Goal: Task Accomplishment & Management: Use online tool/utility

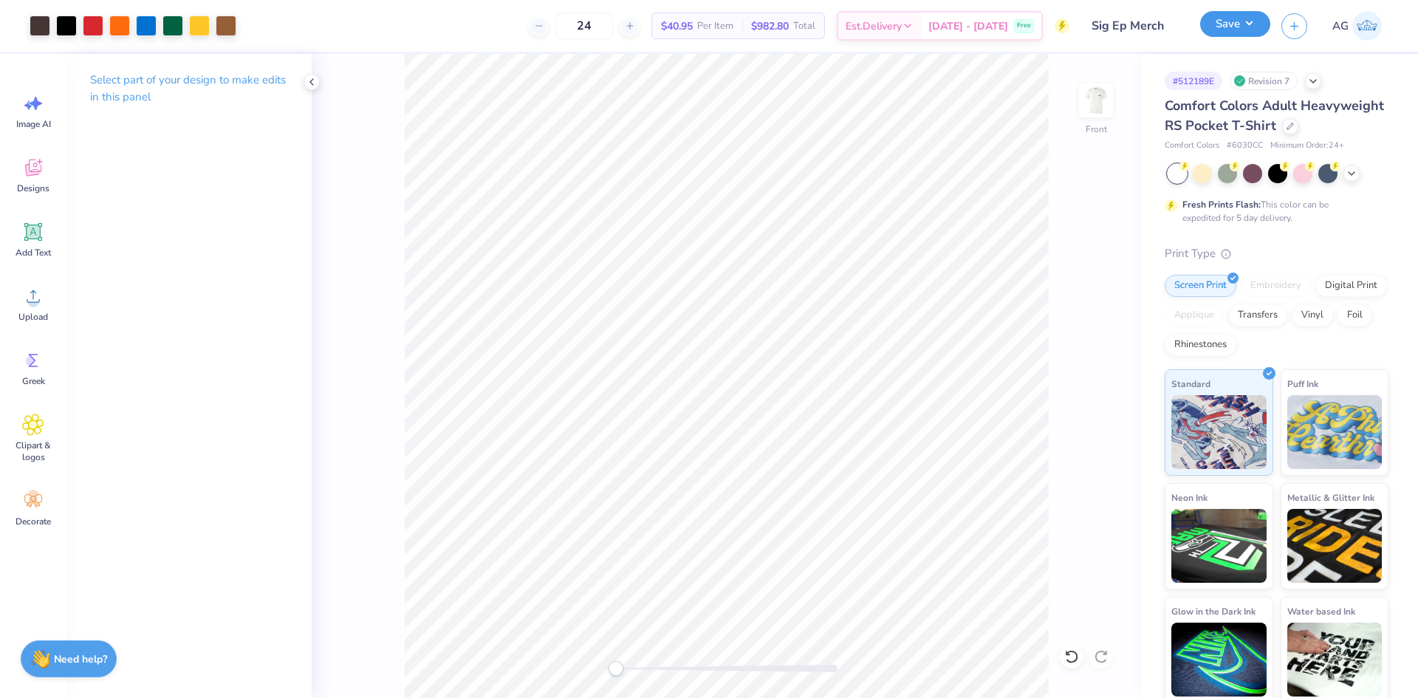
click at [1248, 27] on button "Save" at bounding box center [1235, 24] width 70 height 26
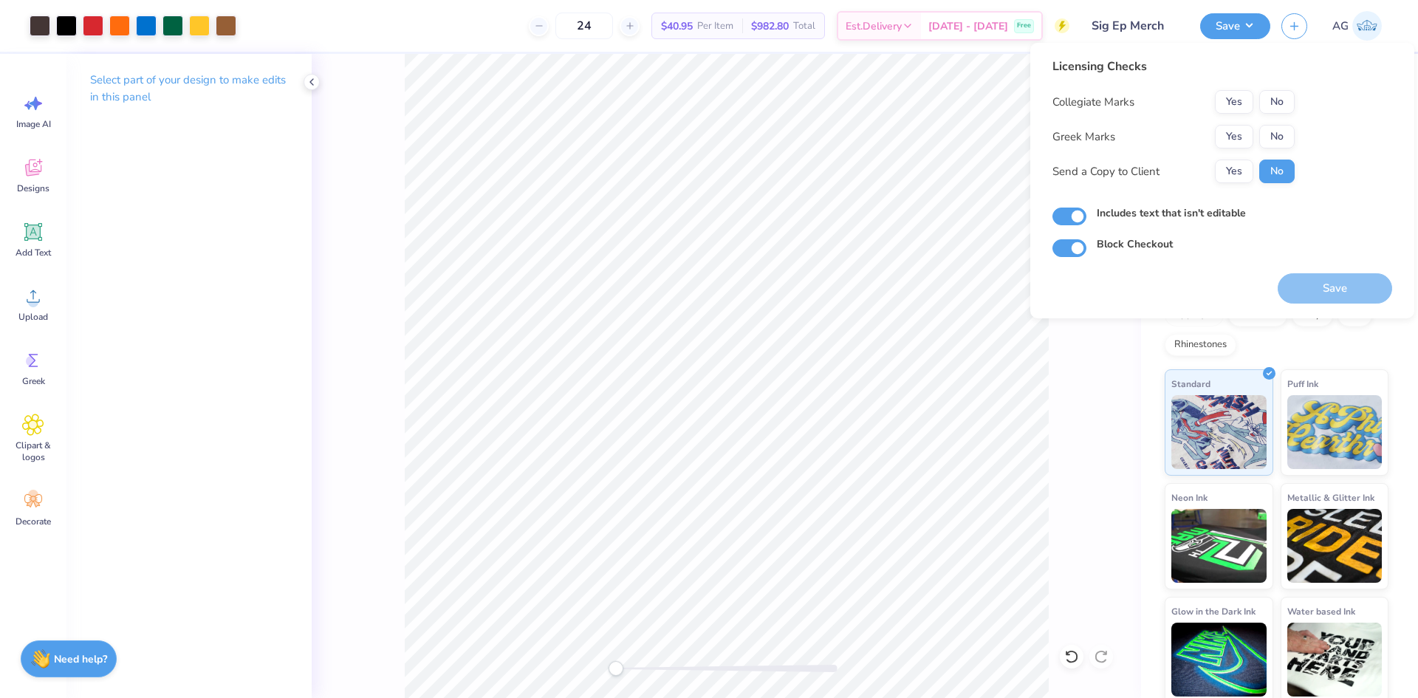
click at [1329, 306] on div "Licensing Checks Collegiate Marks Yes No Greek Marks Yes No Send a Copy to Clie…" at bounding box center [1222, 180] width 384 height 275
click at [1273, 106] on button "No" at bounding box center [1276, 102] width 35 height 24
click at [1240, 132] on button "Yes" at bounding box center [1234, 137] width 38 height 24
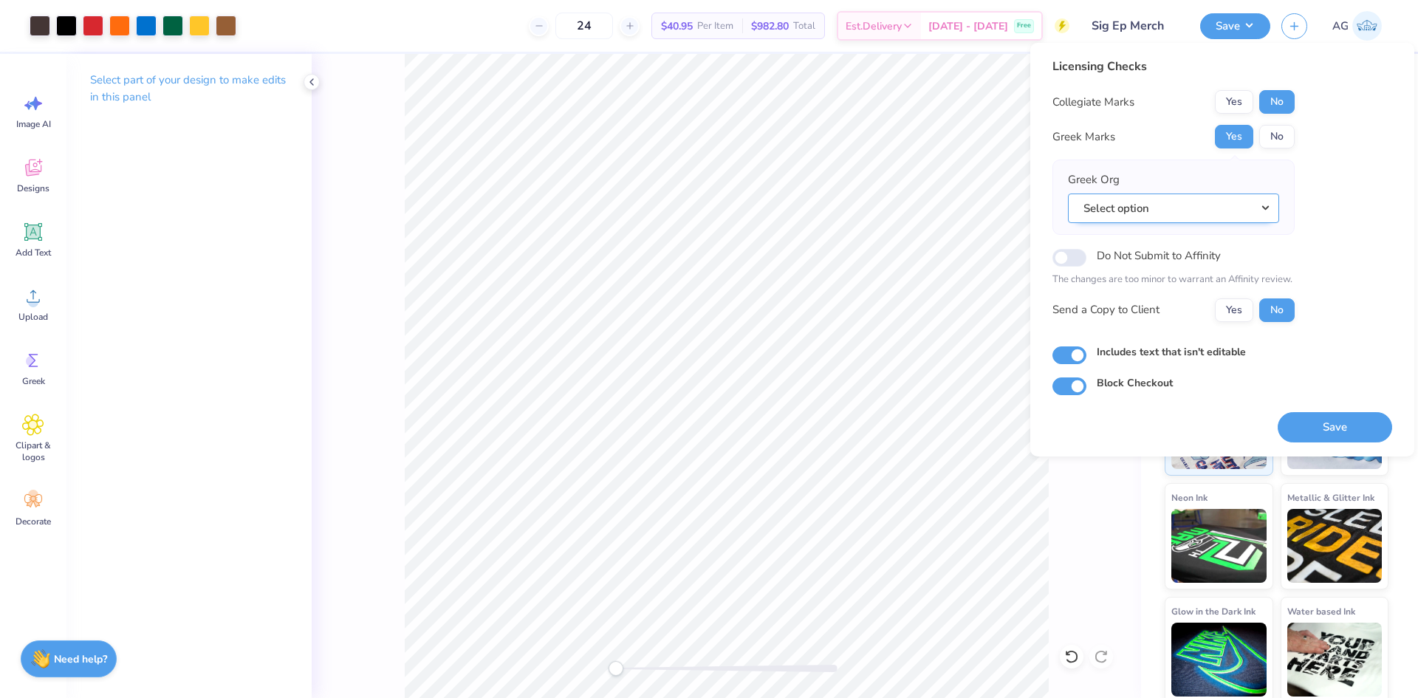
click at [1149, 205] on button "Select option" at bounding box center [1173, 208] width 211 height 30
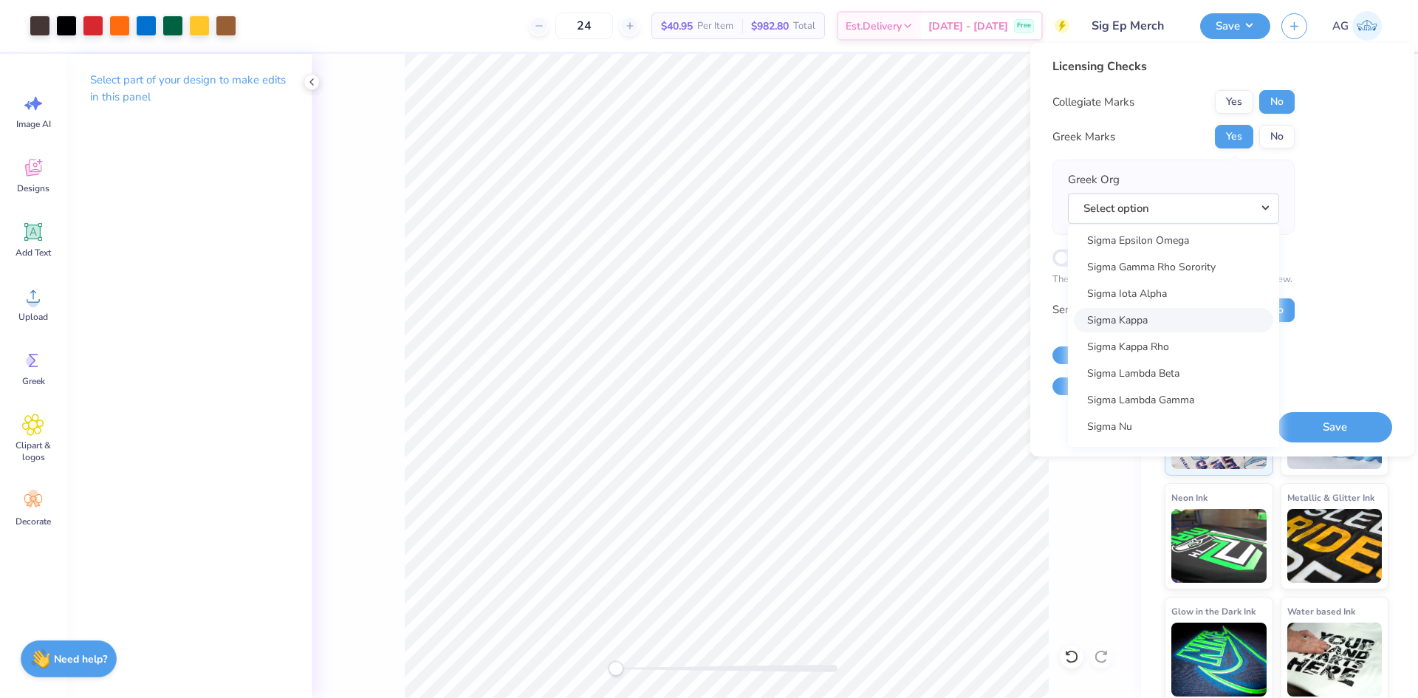
scroll to position [9724, 0]
click at [1130, 414] on link "Sigma Phi Epsilon" at bounding box center [1173, 409] width 199 height 24
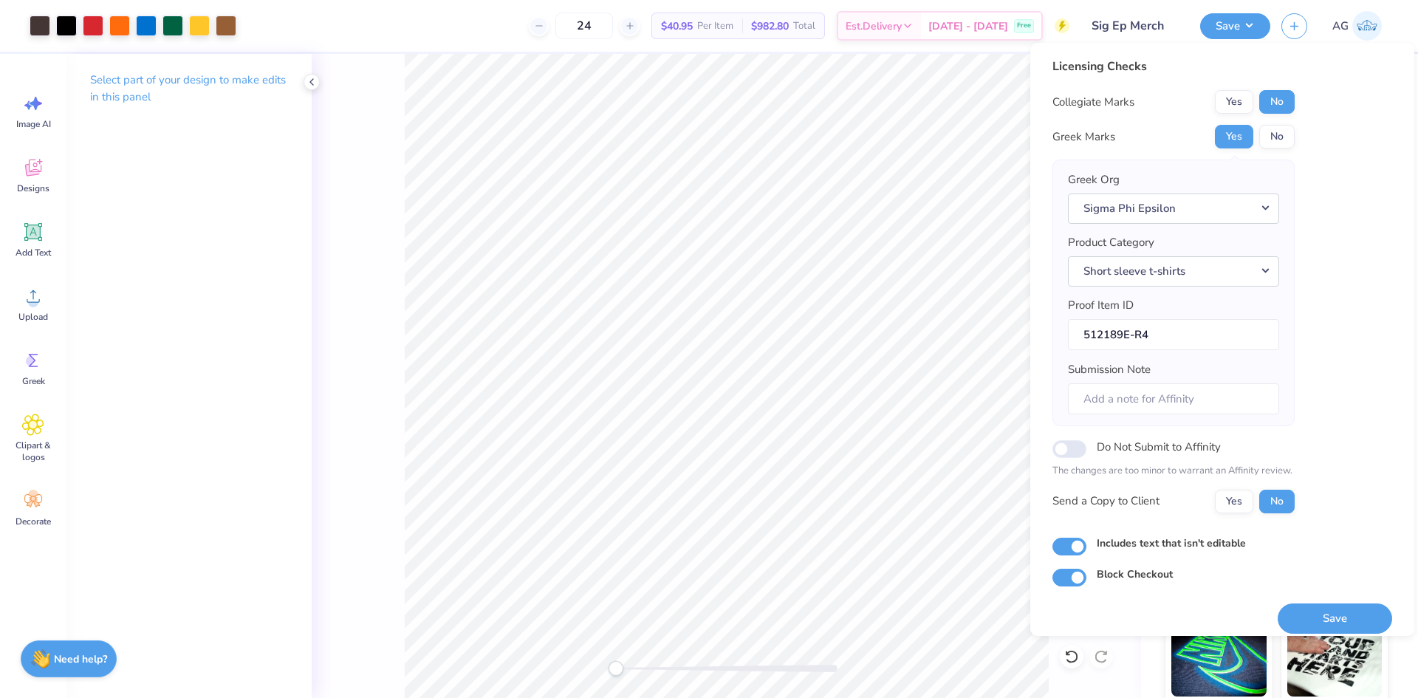
click at [1319, 601] on div "Save" at bounding box center [1335, 609] width 114 height 47
click at [1326, 626] on button "Save" at bounding box center [1335, 618] width 114 height 30
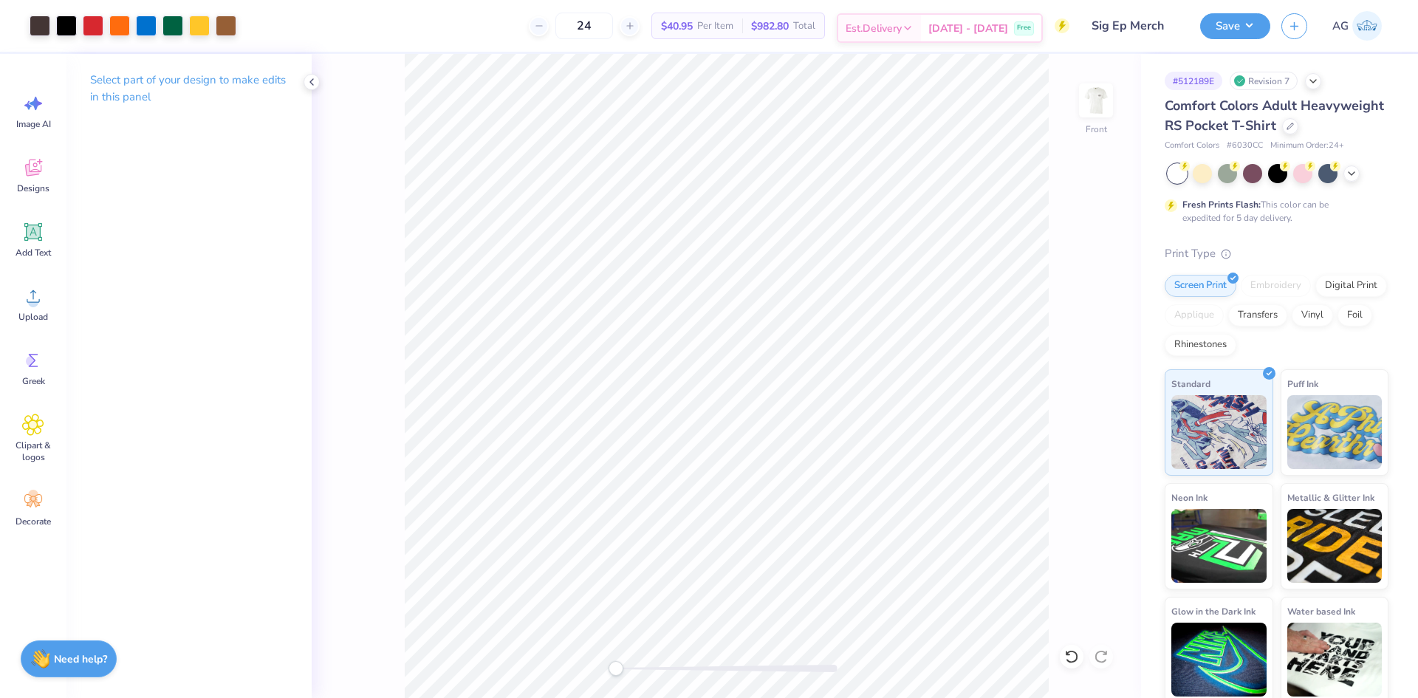
click at [976, 27] on span "[DATE] - [DATE]" at bounding box center [968, 29] width 80 height 16
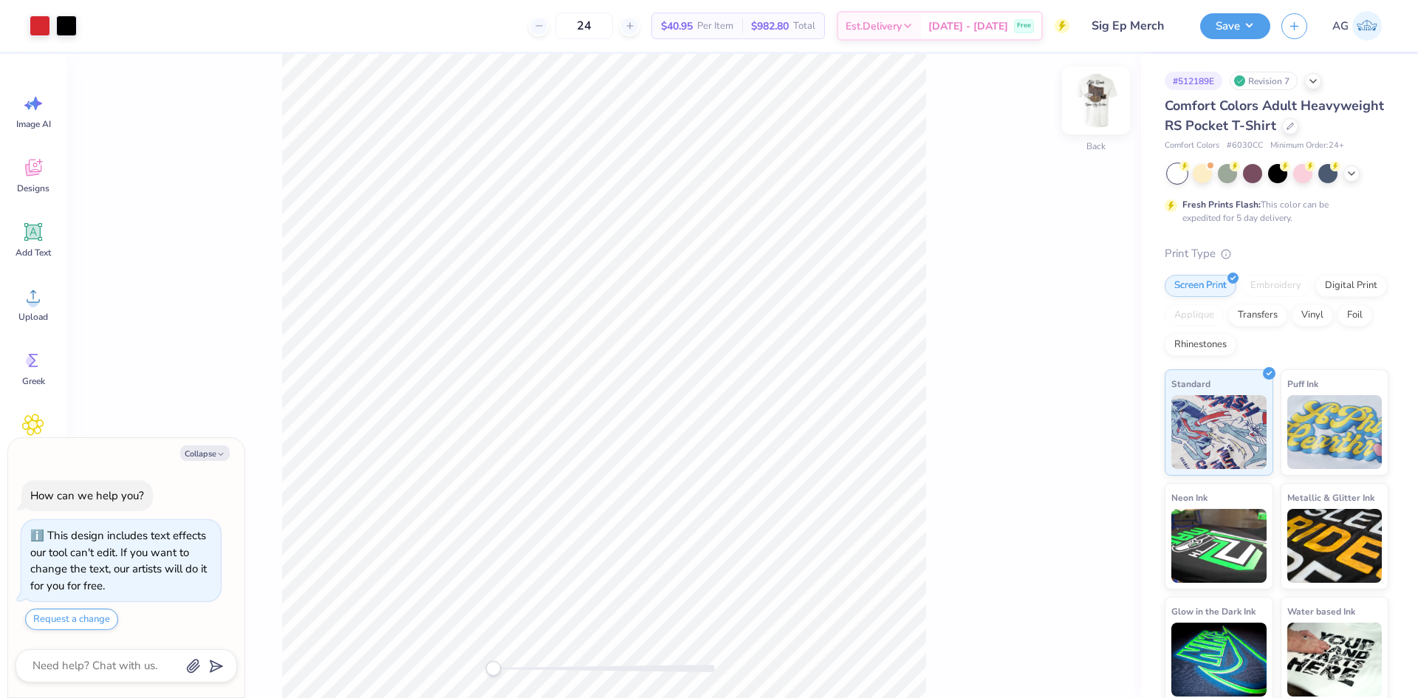
click at [1084, 108] on img at bounding box center [1095, 100] width 59 height 59
drag, startPoint x: 1056, startPoint y: 654, endPoint x: 1075, endPoint y: 660, distance: 19.2
click at [1058, 654] on div "Front" at bounding box center [726, 376] width 829 height 644
click at [1075, 660] on icon at bounding box center [1071, 656] width 15 height 15
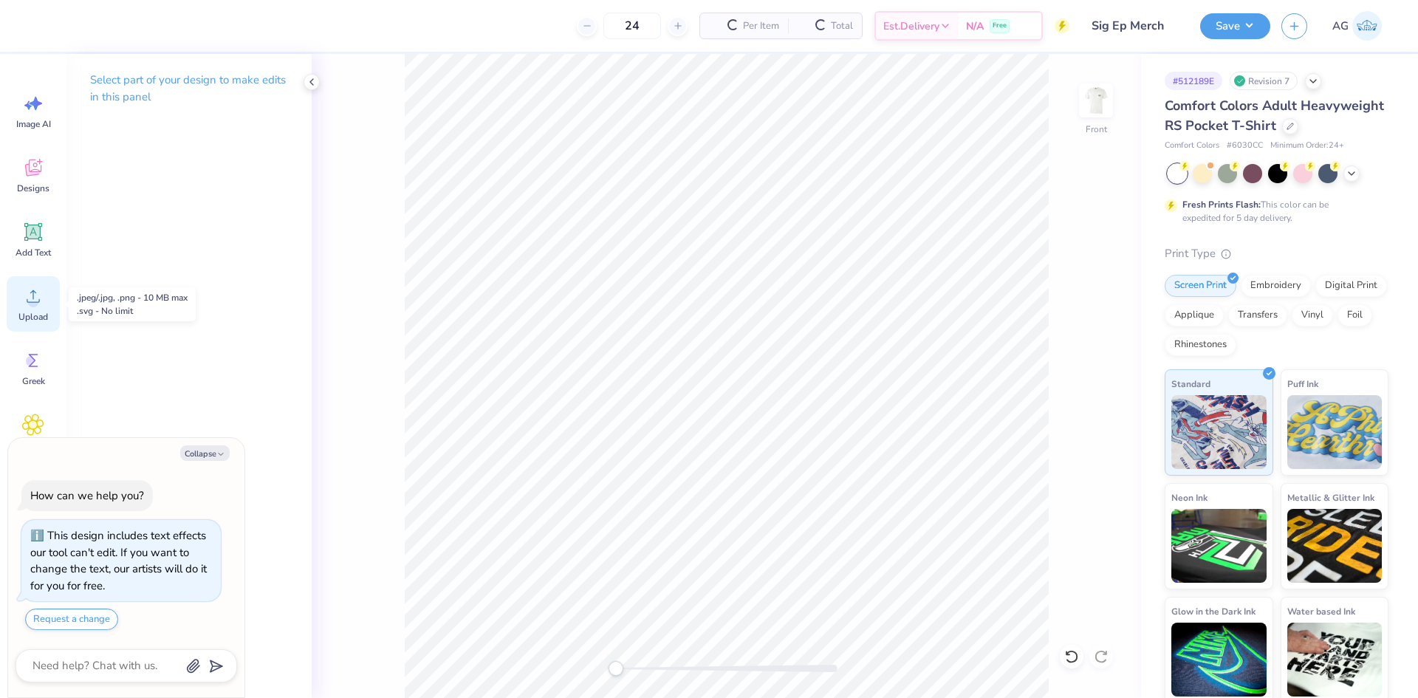
click at [35, 304] on circle at bounding box center [33, 302] width 10 height 10
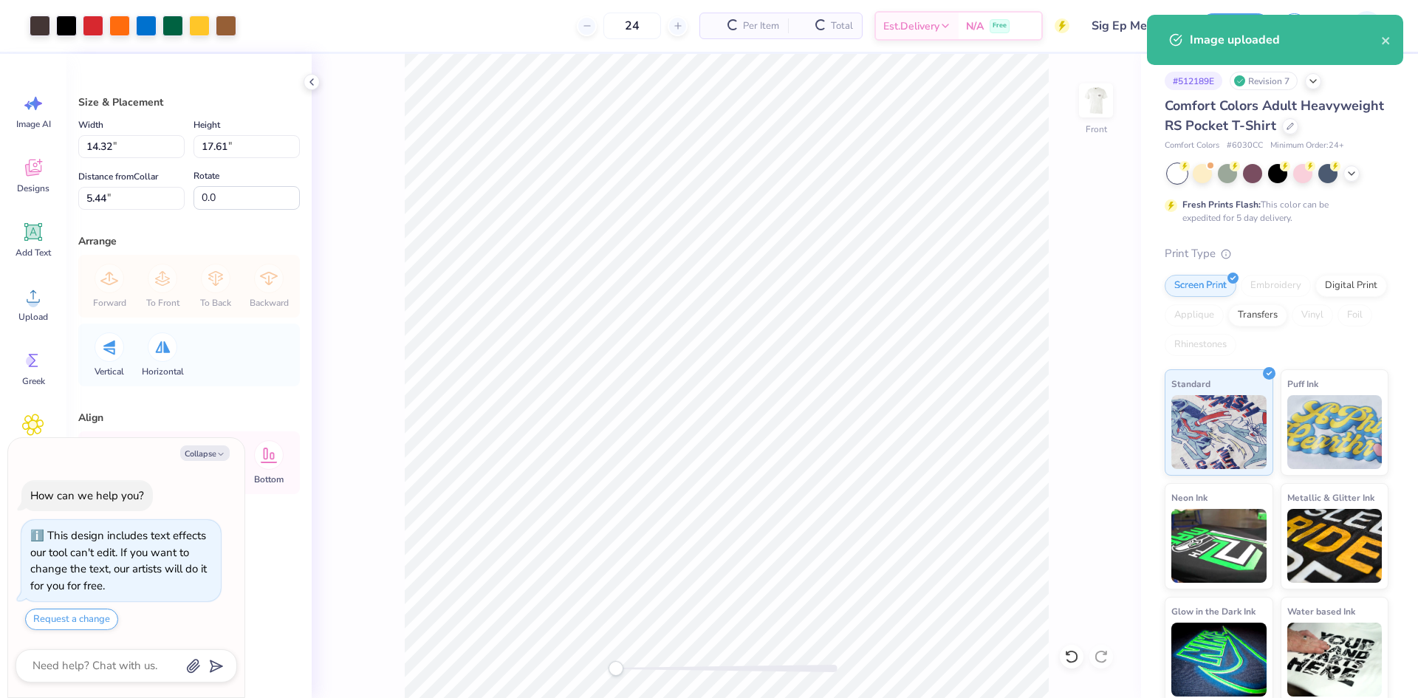
type textarea "x"
click at [256, 145] on input "17.61" at bounding box center [246, 146] width 106 height 23
type input "15"
type textarea "x"
type input "12.20"
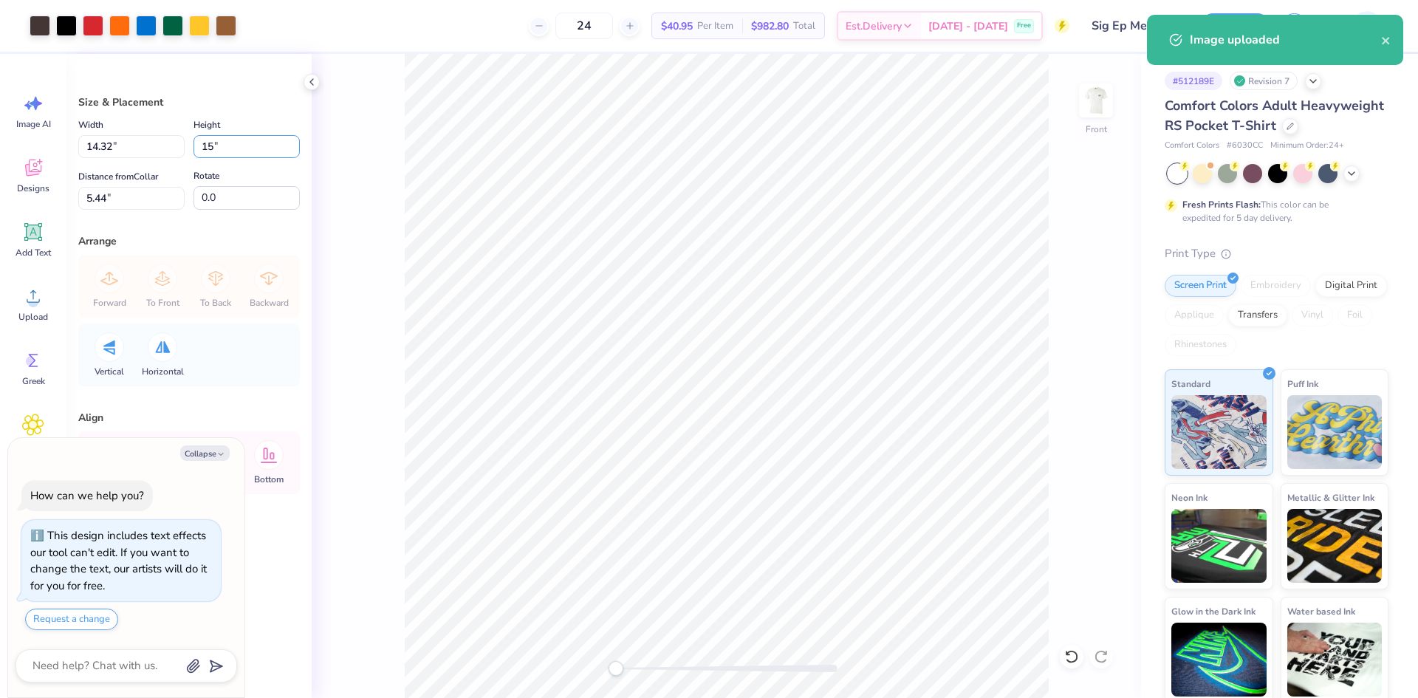
type input "15.00"
type input "6.75"
click at [122, 211] on div "Size & Placement Width 12.20 12.20 " Height 15.00 15.00 " Distance from Collar …" at bounding box center [188, 376] width 245 height 644
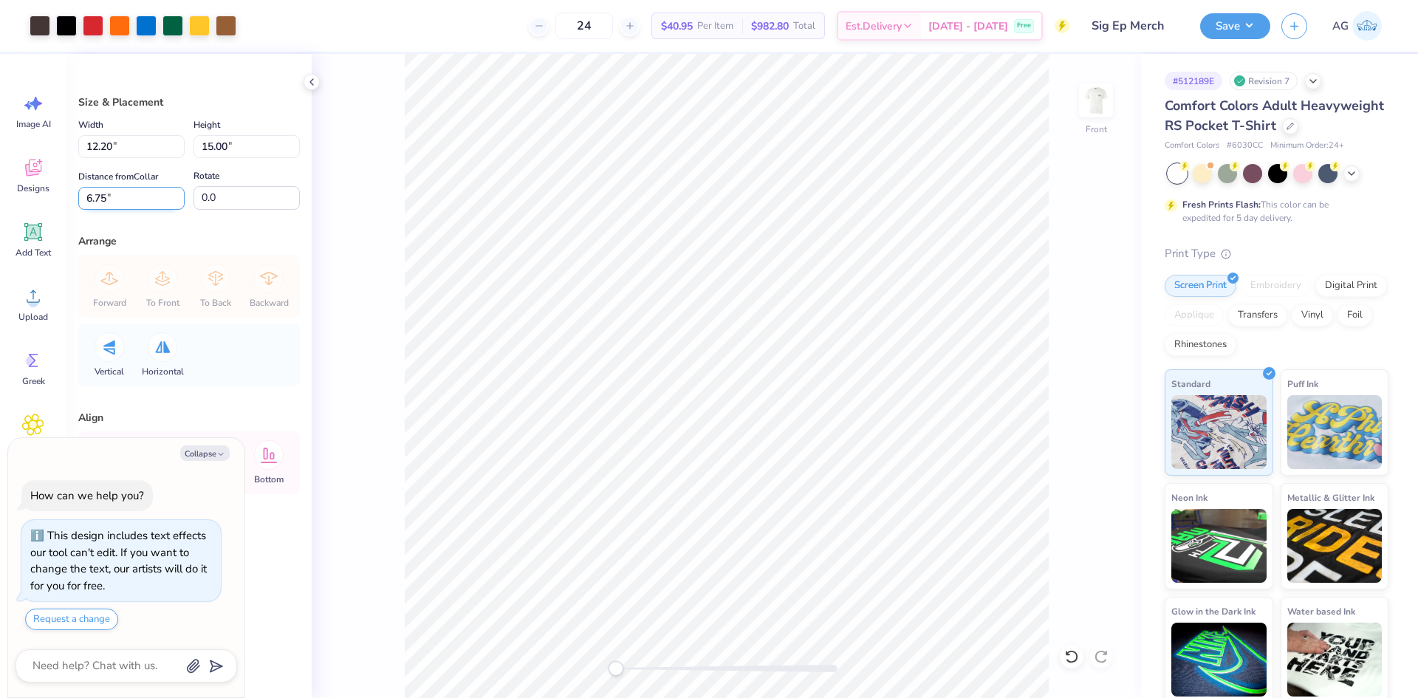
type textarea "x"
click at [123, 200] on input "6.75" at bounding box center [131, 198] width 106 height 23
type input "3"
click at [1252, 23] on button "Save" at bounding box center [1235, 24] width 70 height 26
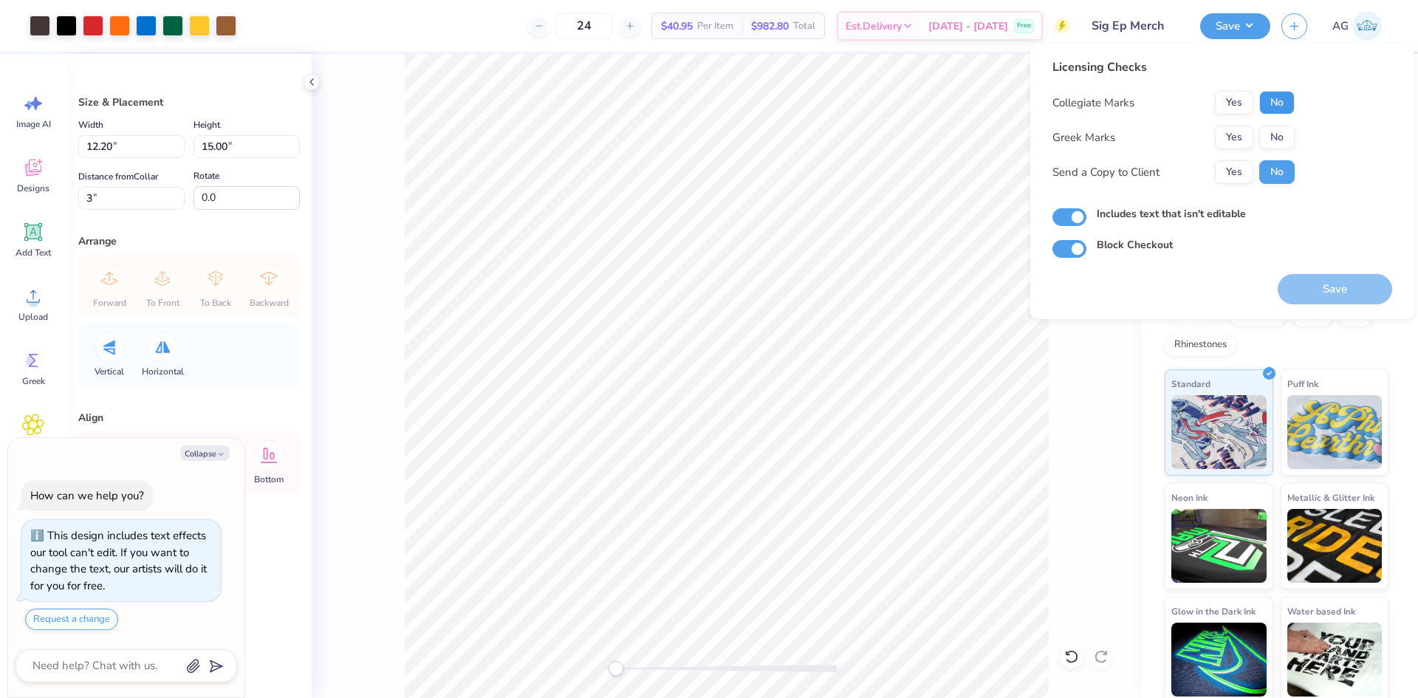
click at [1292, 100] on button "No" at bounding box center [1276, 103] width 35 height 24
click at [1243, 137] on button "Yes" at bounding box center [1234, 138] width 38 height 24
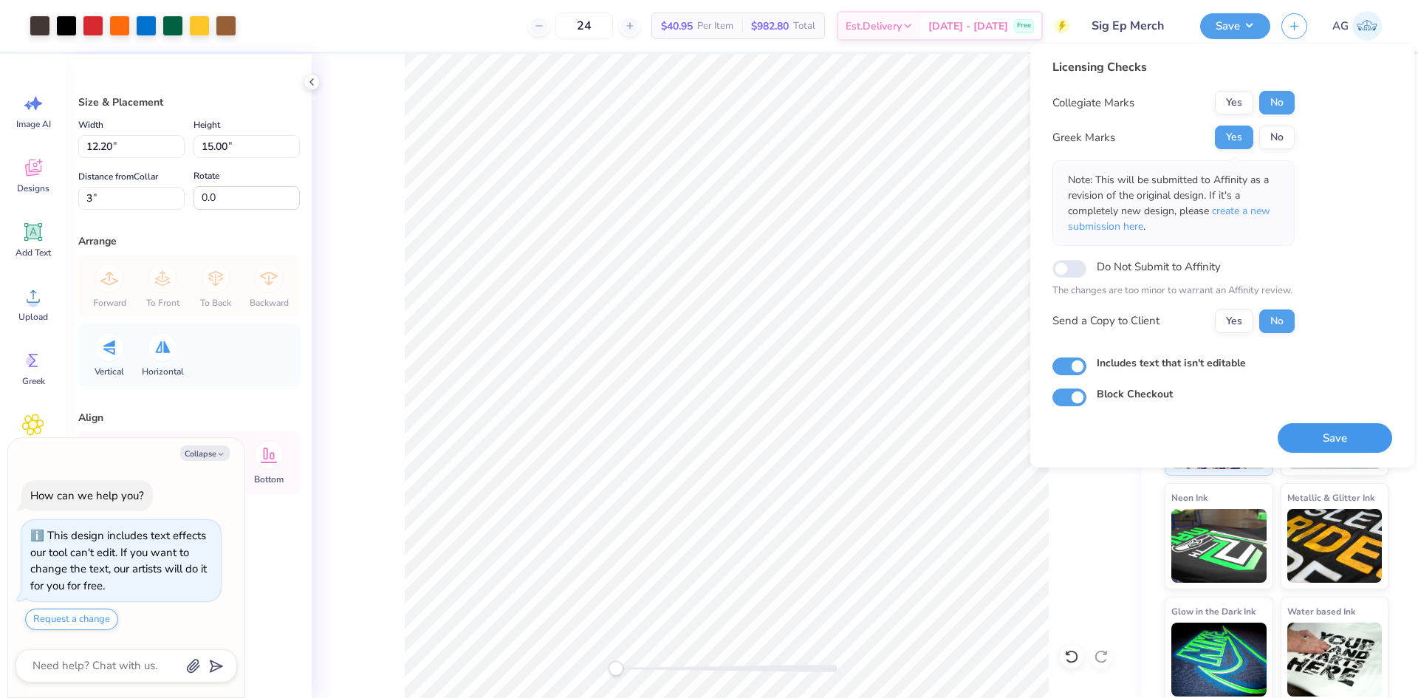
click at [1333, 429] on button "Save" at bounding box center [1335, 438] width 114 height 30
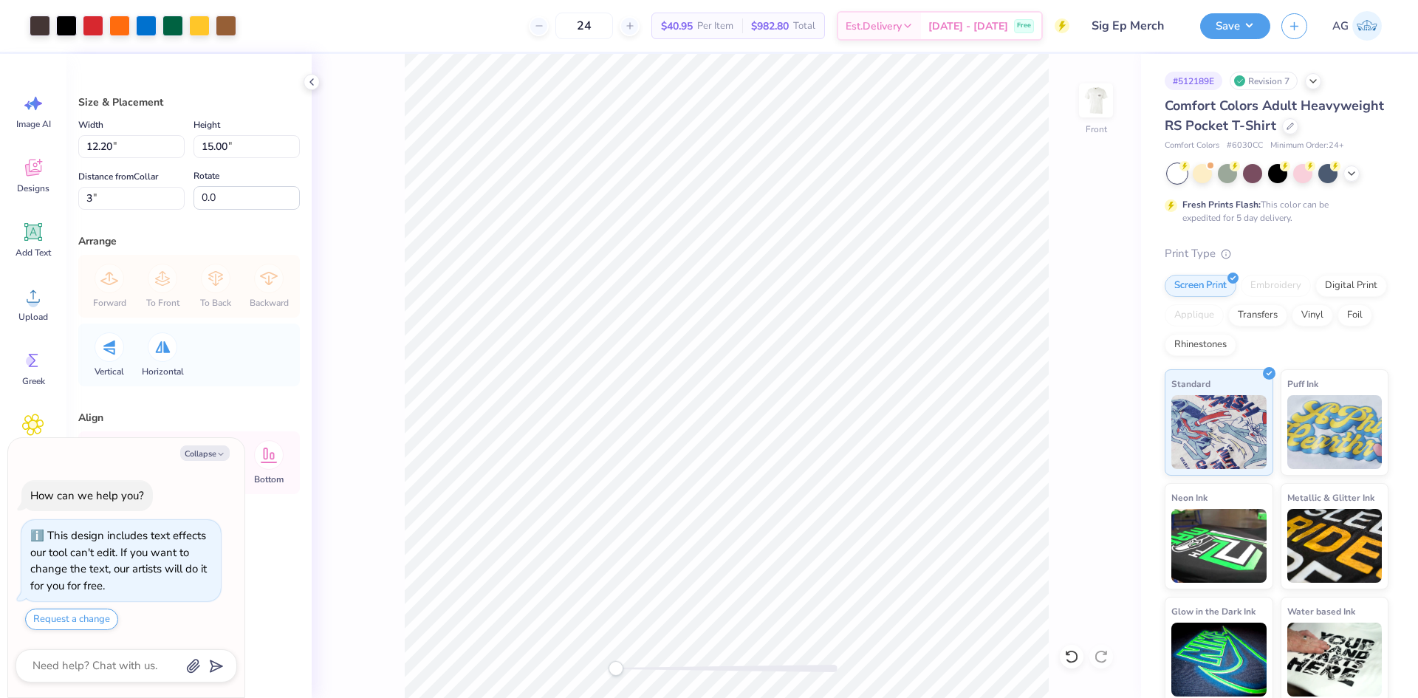
type textarea "x"
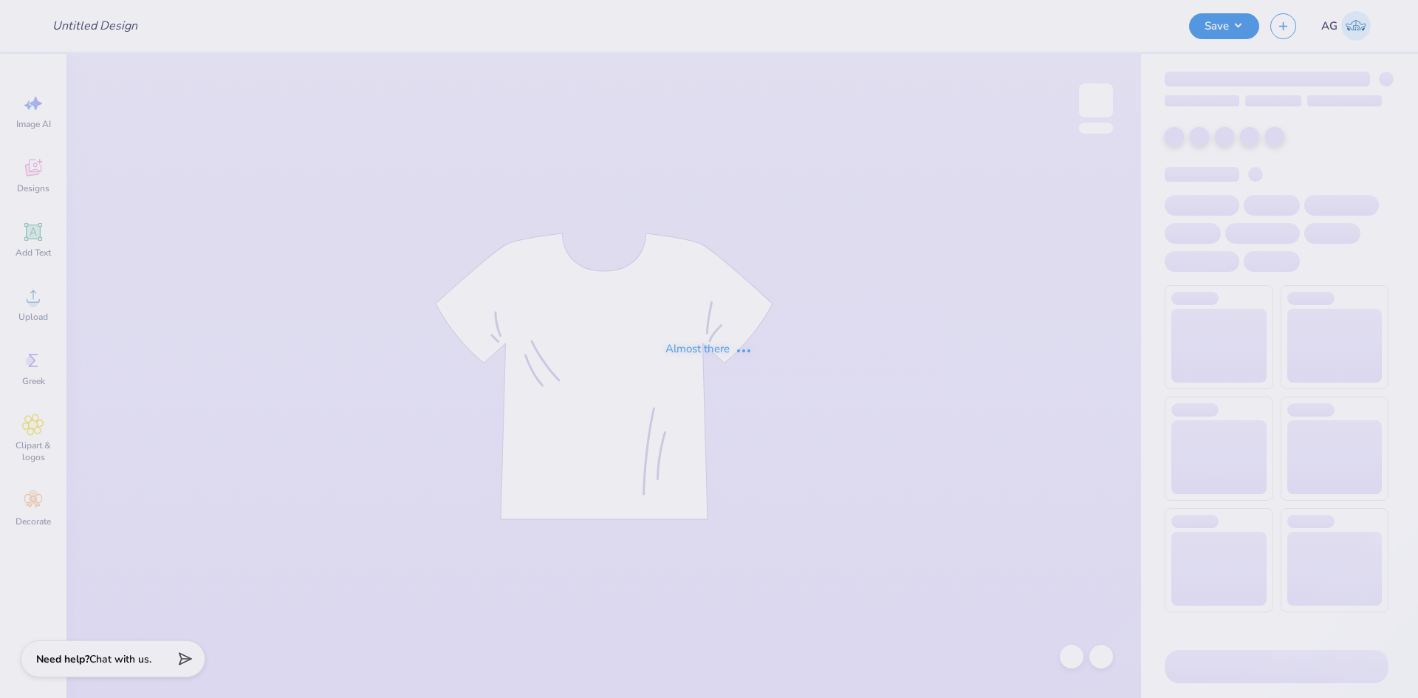
type input "Club Soccer hat"
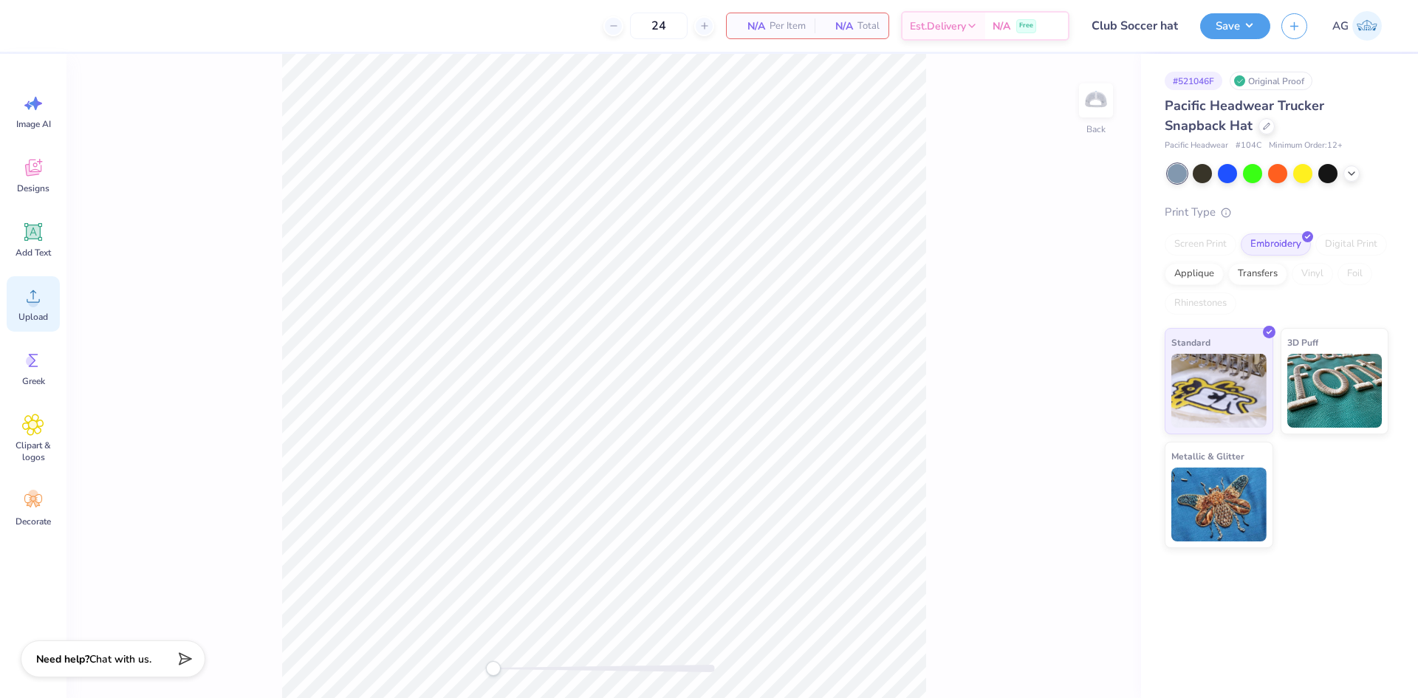
click at [38, 309] on div "Upload" at bounding box center [33, 303] width 53 height 55
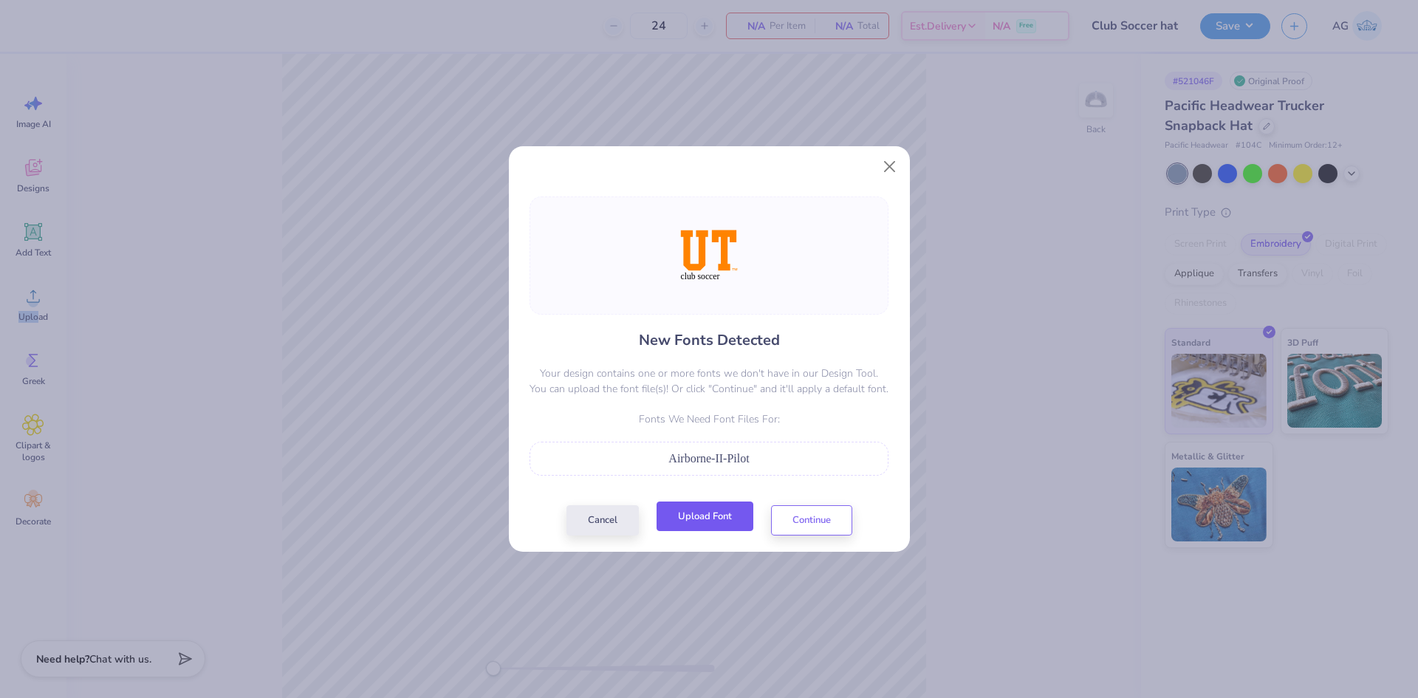
click at [705, 527] on button "Upload Font" at bounding box center [705, 516] width 97 height 30
click at [823, 510] on button "Continue" at bounding box center [811, 516] width 81 height 30
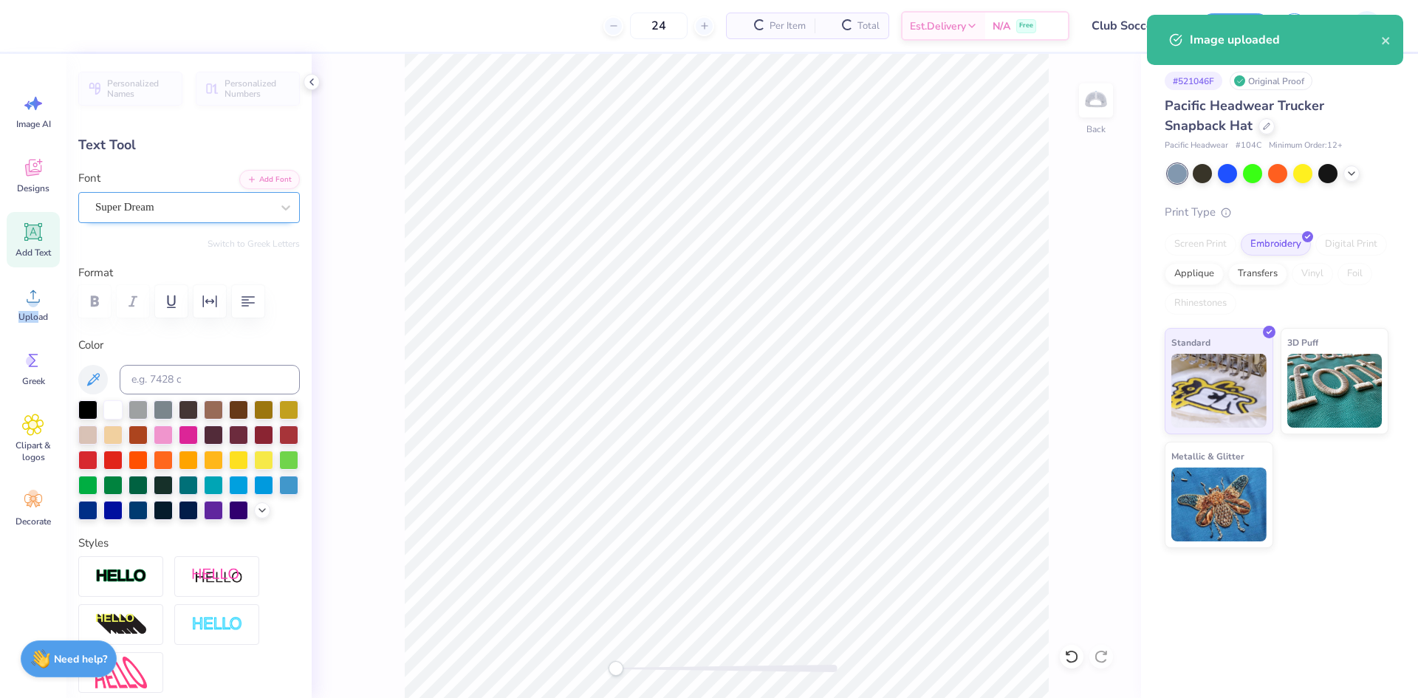
click at [162, 195] on div "Super Dream" at bounding box center [189, 207] width 222 height 31
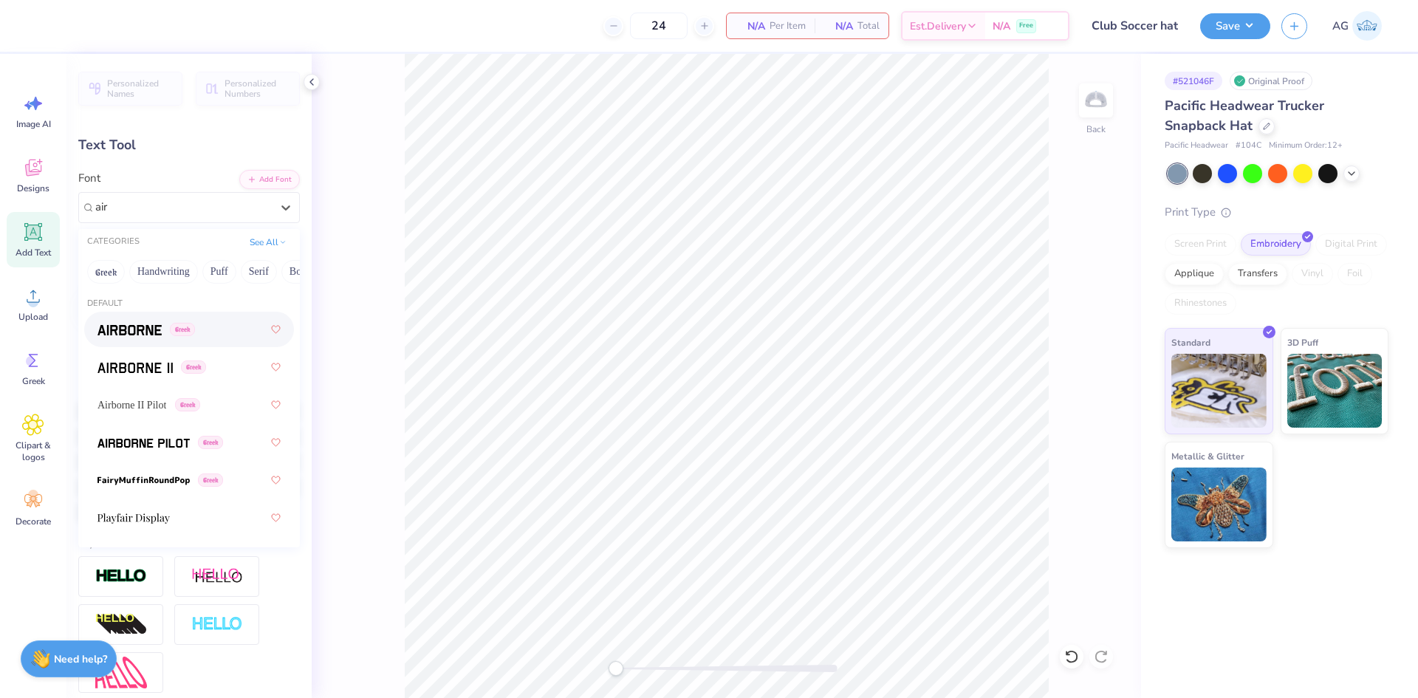
type input "air"
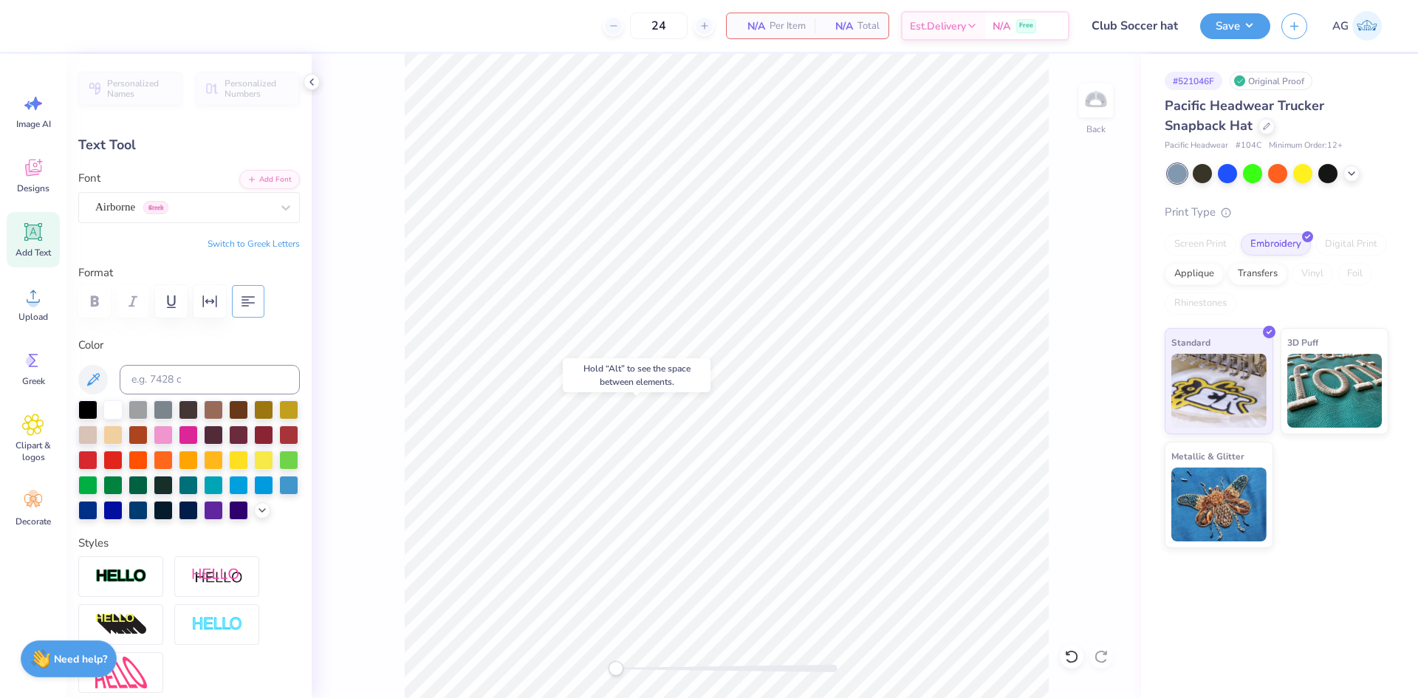
click at [256, 300] on icon "button" at bounding box center [248, 301] width 18 height 18
click at [245, 306] on icon "button" at bounding box center [248, 301] width 18 height 18
click at [219, 303] on button "button" at bounding box center [209, 301] width 32 height 32
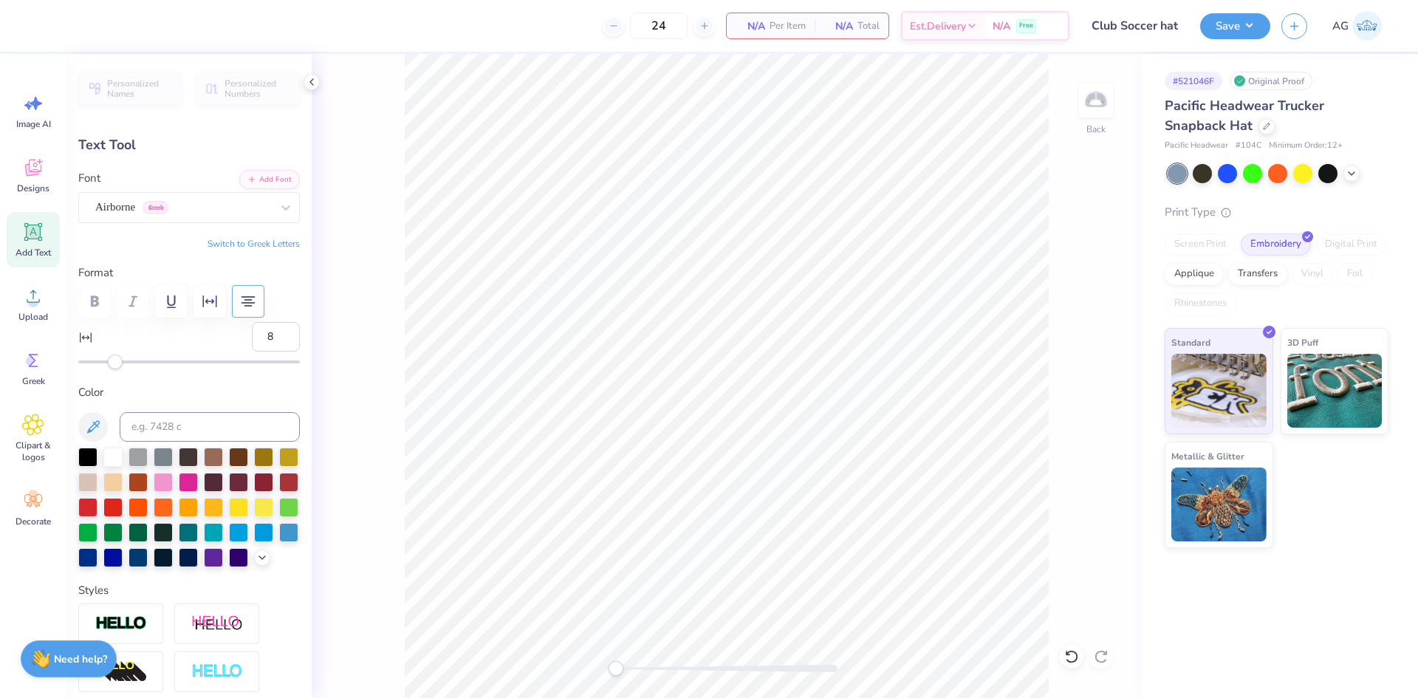
type input "9"
drag, startPoint x: 115, startPoint y: 363, endPoint x: 129, endPoint y: 363, distance: 13.3
click at [123, 363] on div "Accessibility label" at bounding box center [115, 362] width 15 height 15
type input "2.74"
type input "0.27"
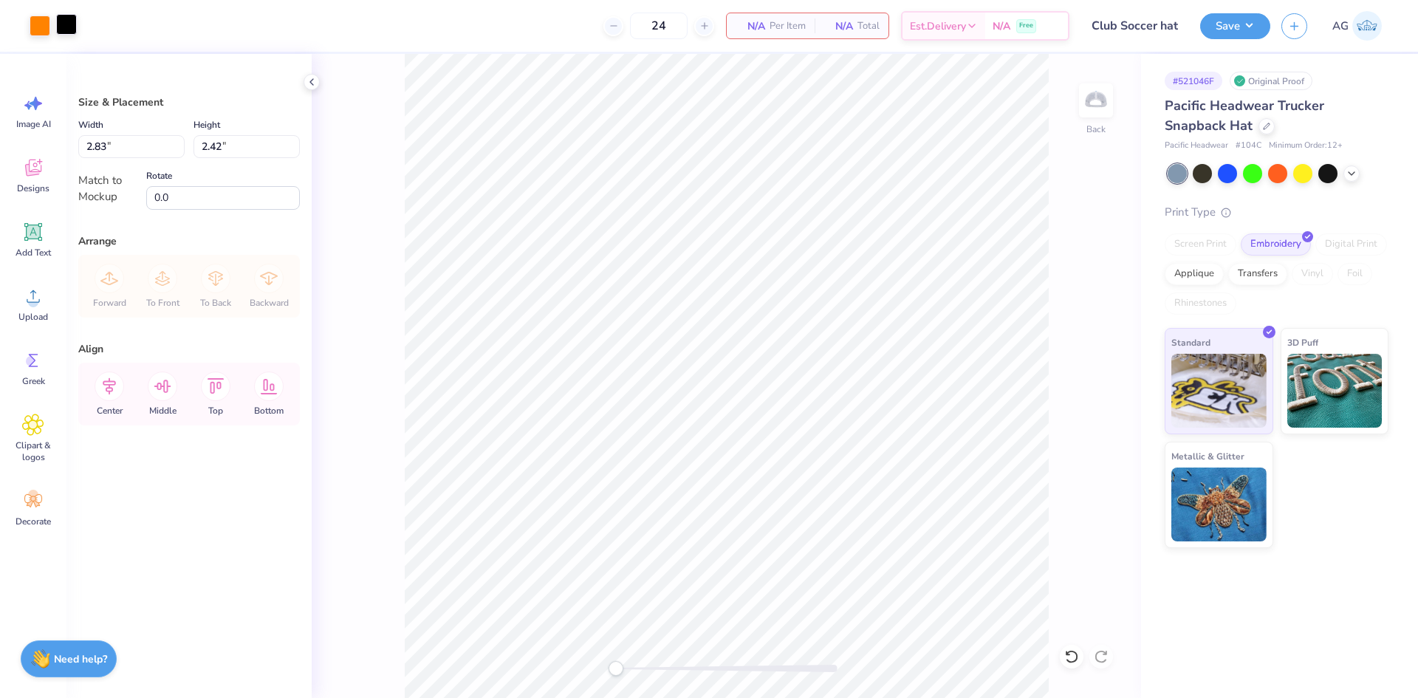
click at [68, 27] on div at bounding box center [66, 24] width 21 height 21
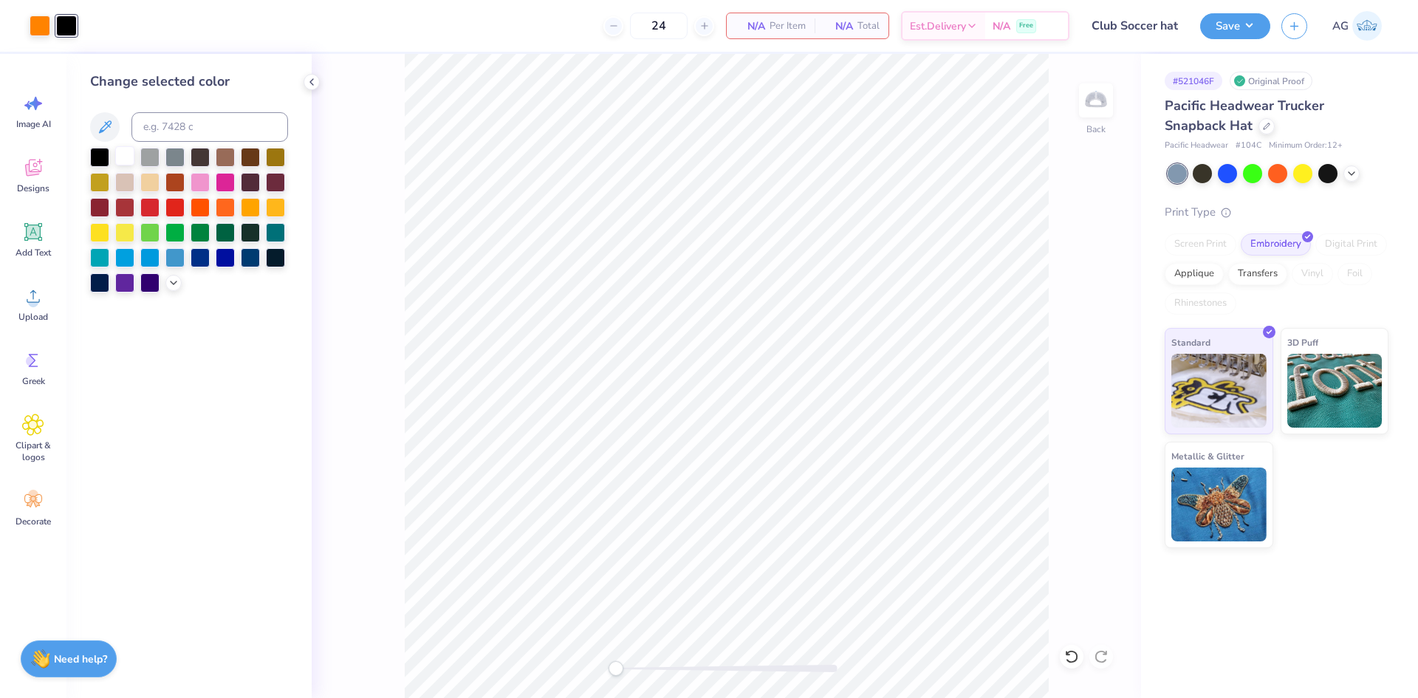
click at [125, 154] on div at bounding box center [124, 155] width 19 height 19
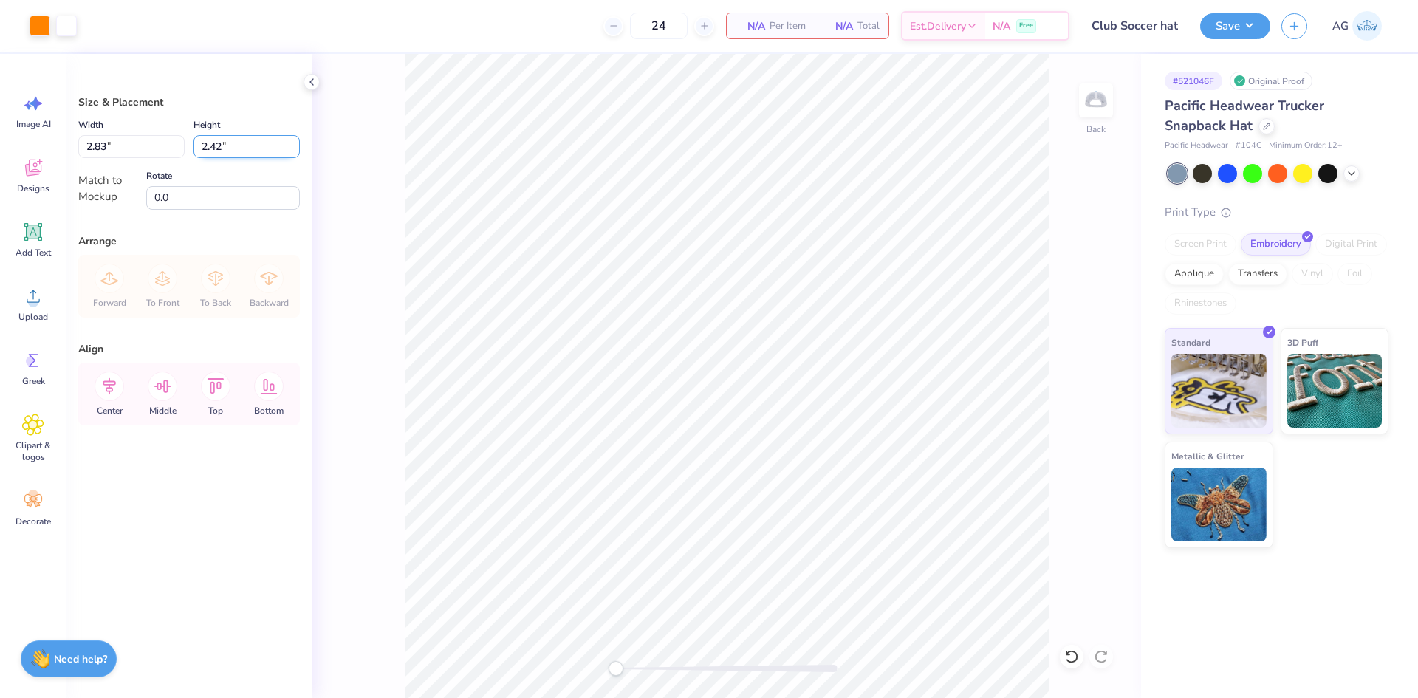
click at [211, 141] on input "2.42" at bounding box center [246, 146] width 106 height 23
type input "2.3"
type input "2.69"
type input "2.30"
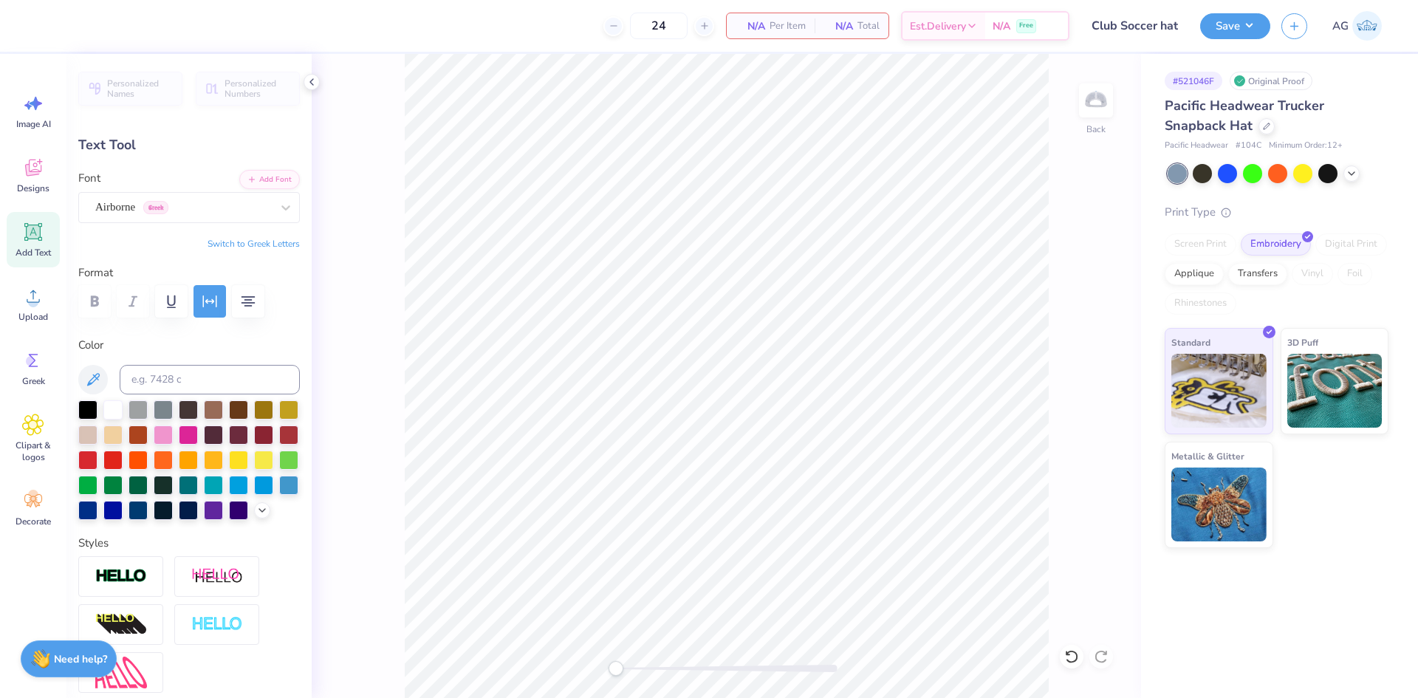
type input "2.55"
type input "0.25"
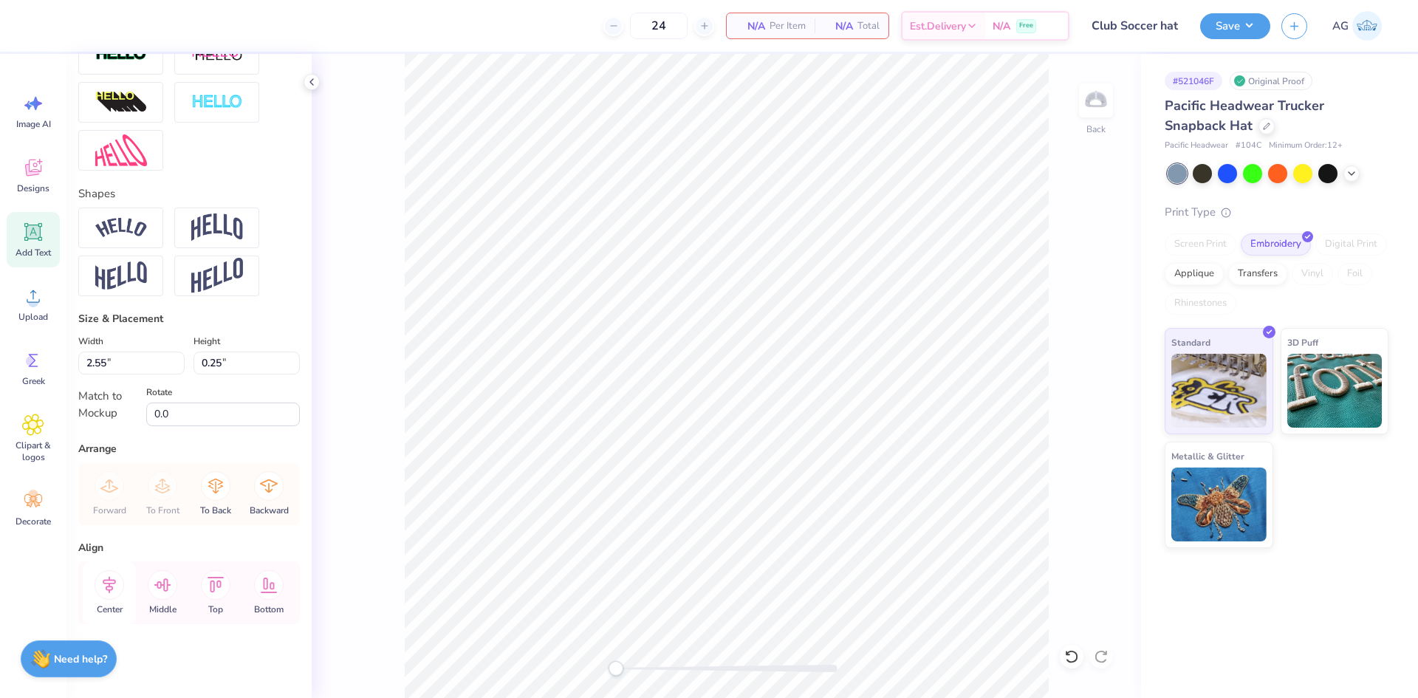
click at [117, 586] on icon at bounding box center [110, 585] width 30 height 30
